Goal: Information Seeking & Learning: Find contact information

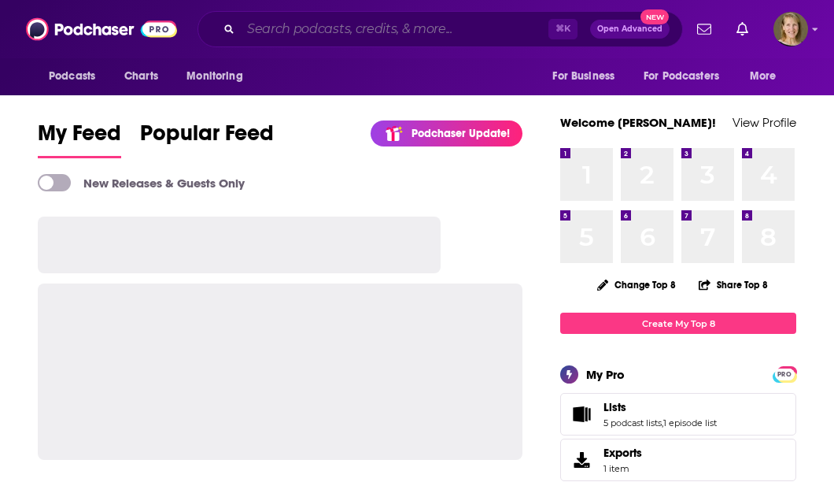
drag, startPoint x: 0, startPoint y: 0, endPoint x: 330, endPoint y: 39, distance: 332.1
click at [269, 29] on input "Search podcasts, credits, & more..." at bounding box center [395, 29] width 308 height 25
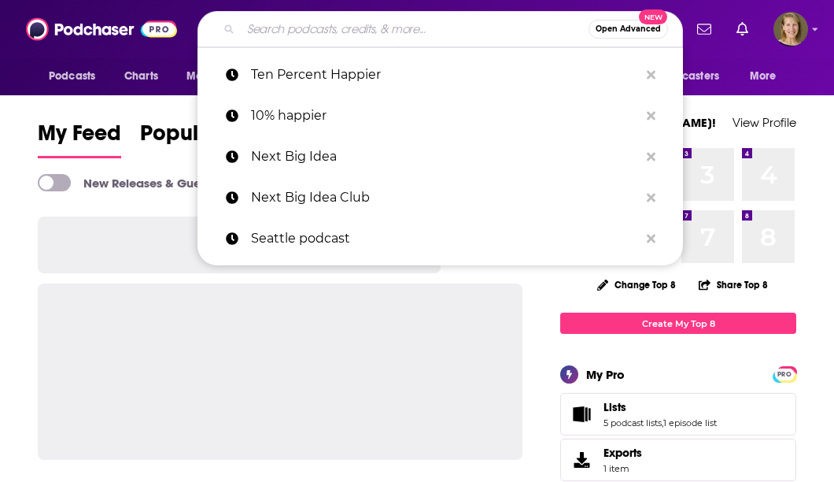
paste input "Pantsuit Politics"
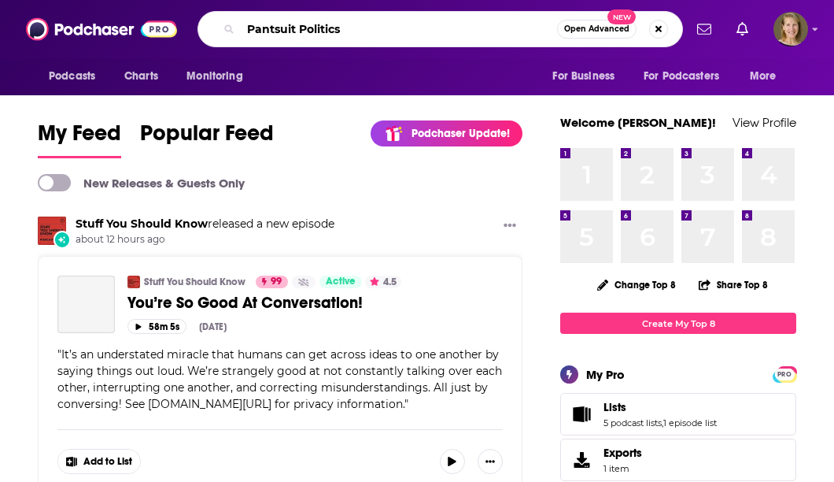
type input "Pantsuit Politics"
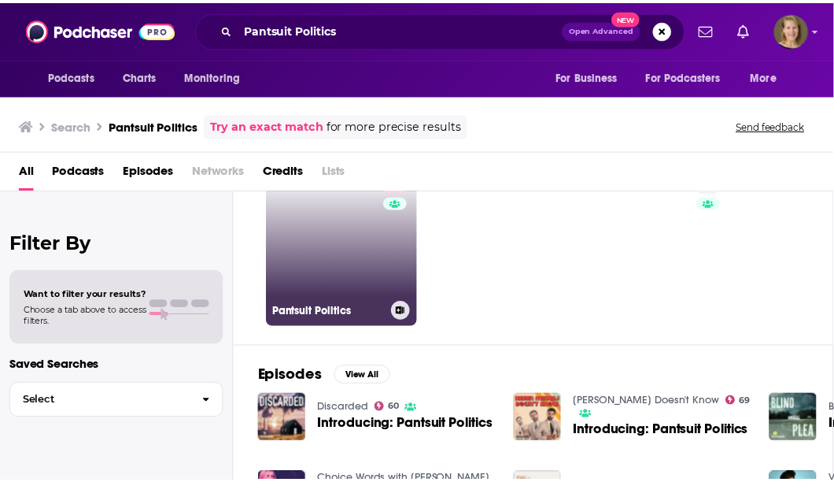
scroll to position [62, 0]
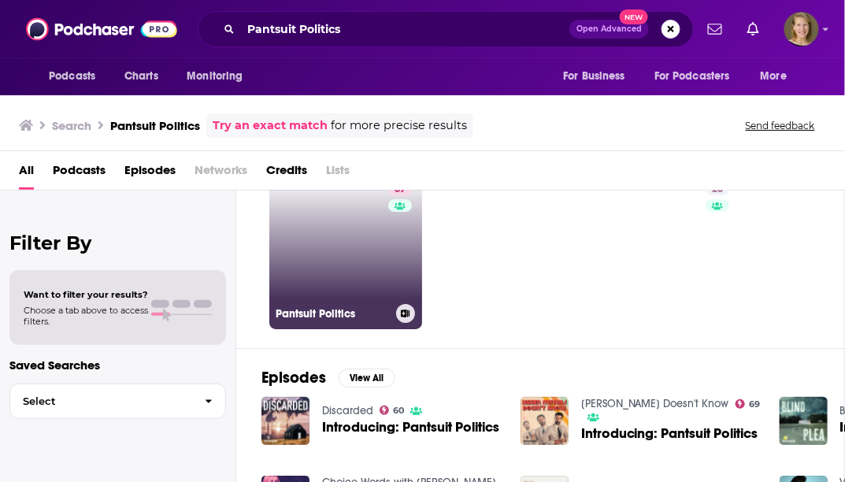
click at [344, 255] on link "67 Pantsuit Politics" at bounding box center [345, 252] width 153 height 153
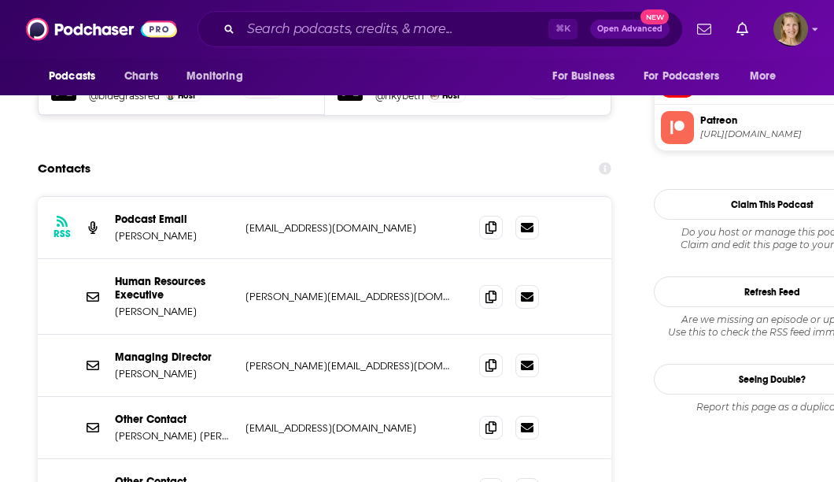
scroll to position [1578, 0]
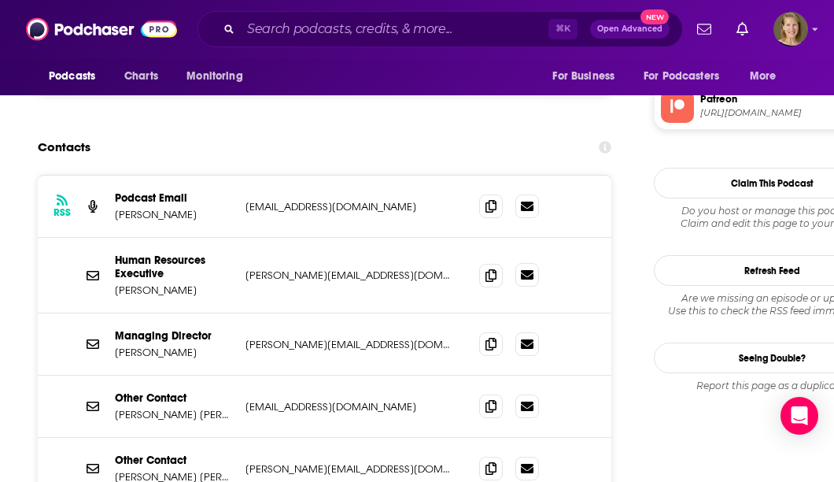
click at [529, 270] on icon at bounding box center [527, 274] width 13 height 9
drag, startPoint x: 405, startPoint y: 420, endPoint x: 245, endPoint y: 422, distance: 160.6
click at [246, 462] on p "[PERSON_NAME][EMAIL_ADDRESS][DOMAIN_NAME]" at bounding box center [350, 468] width 209 height 13
copy p "[PERSON_NAME][EMAIL_ADDRESS][DOMAIN_NAME]"
click at [527, 268] on icon at bounding box center [527, 274] width 13 height 13
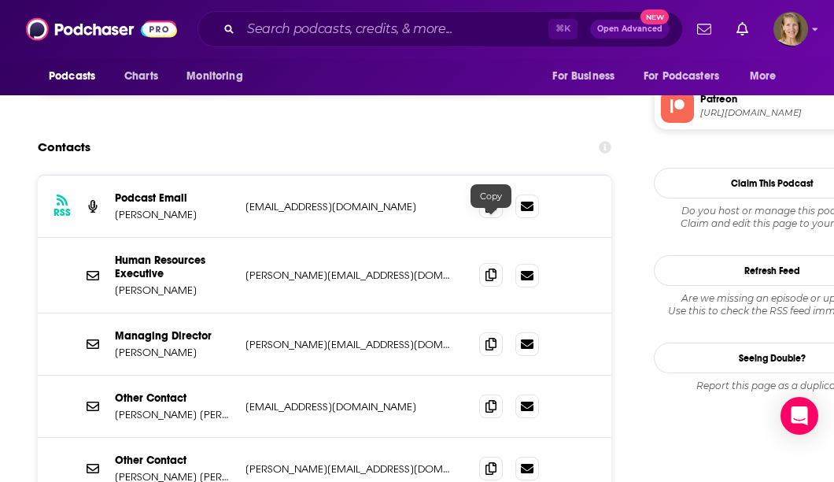
click at [485, 263] on span at bounding box center [491, 275] width 24 height 24
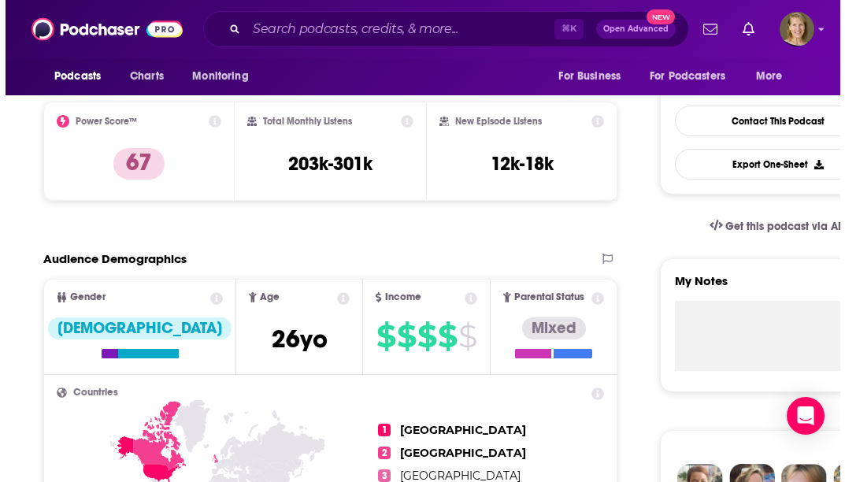
scroll to position [0, 0]
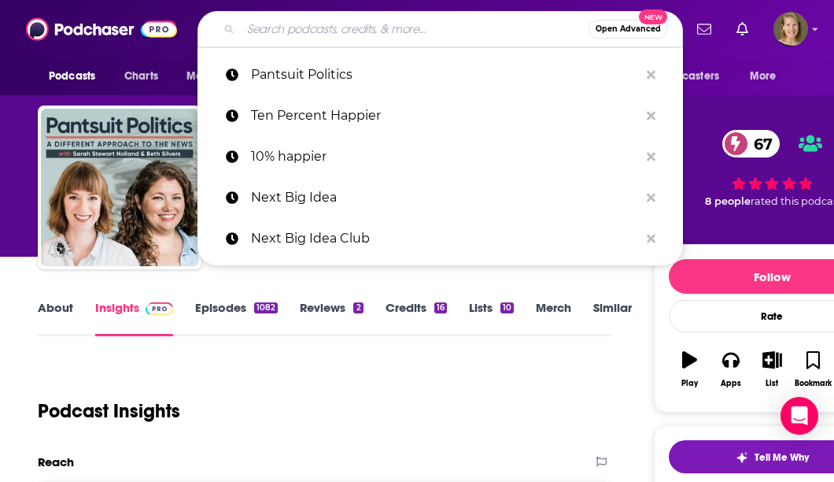
click at [278, 27] on input "Search podcasts, credits, & more..." at bounding box center [415, 29] width 348 height 25
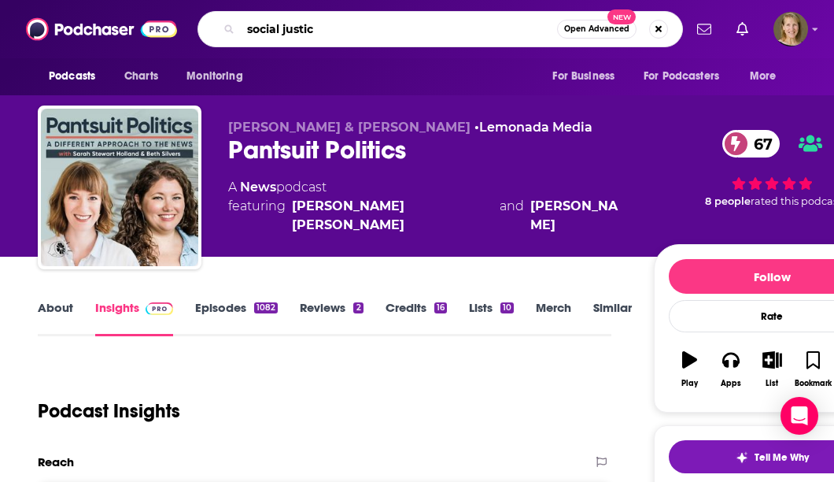
type input "social justice"
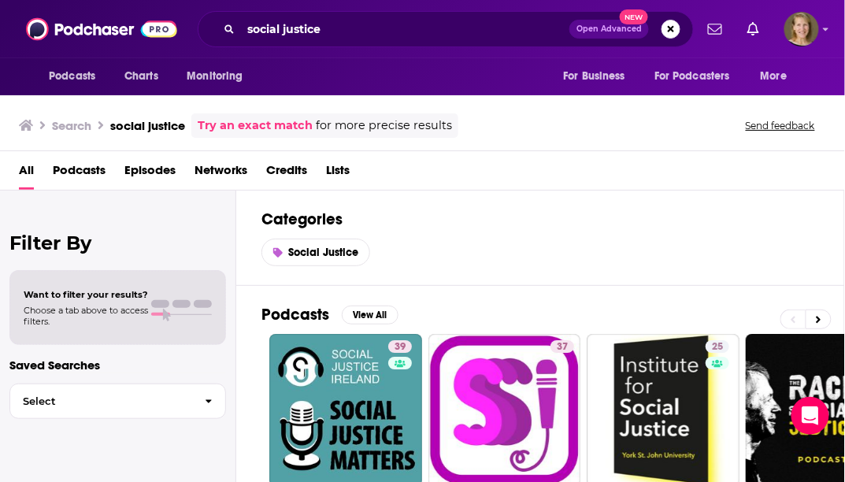
click at [93, 168] on span "Podcasts" at bounding box center [79, 173] width 53 height 32
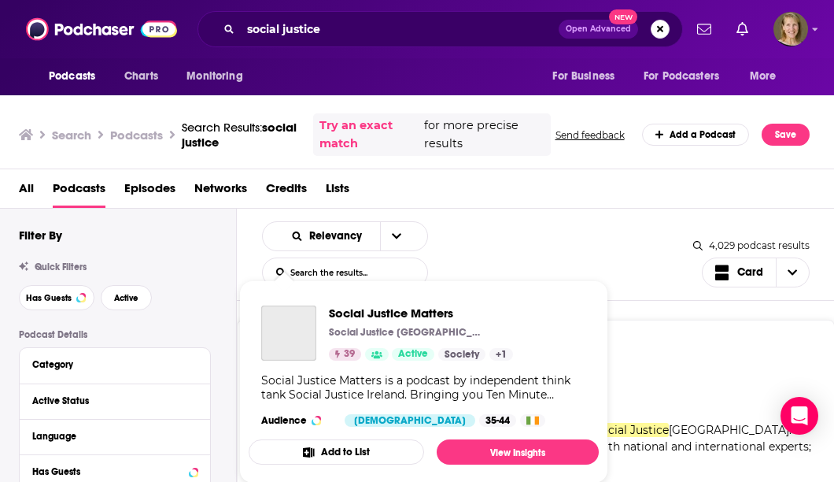
click at [292, 371] on div "Social Justice Matters Social Justice Ireland 39 Active Categories Society Cult…" at bounding box center [424, 366] width 350 height 146
click at [284, 347] on img "Social Justice Matters" at bounding box center [288, 332] width 55 height 55
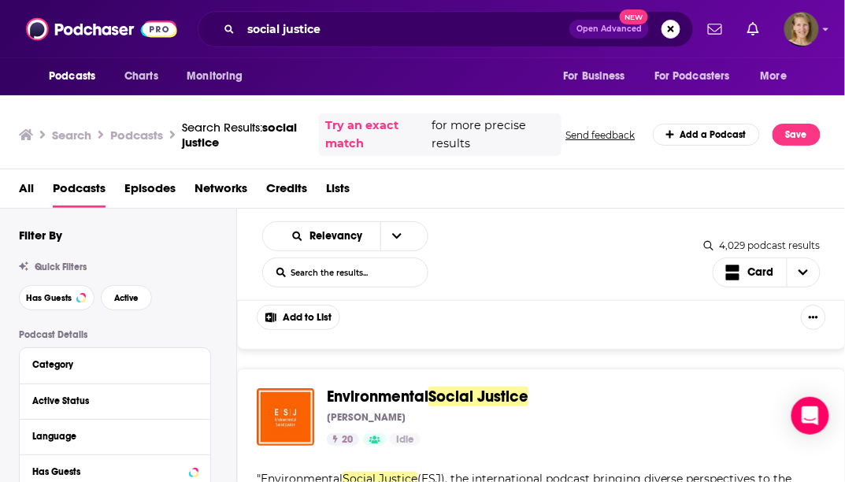
click at [540, 220] on div "Relevancy List Search Input Search the results... Card 4,029 podcast results Li…" at bounding box center [541, 255] width 608 height 92
